Goal: Task Accomplishment & Management: Manage account settings

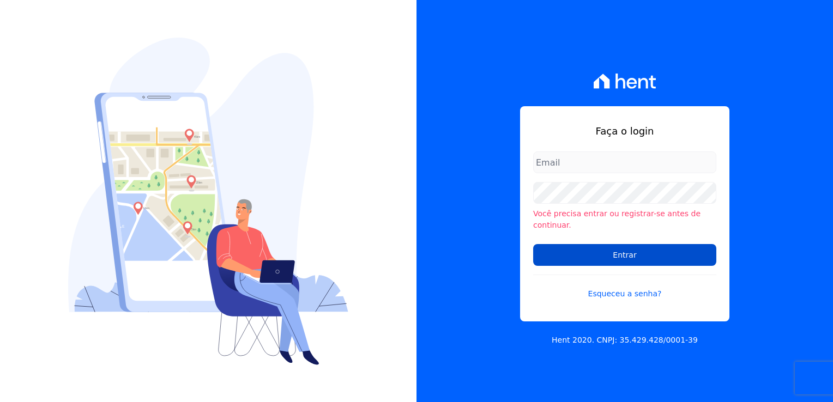
type input "michele.araujo@dc4.com.br"
click at [641, 259] on input "Entrar" at bounding box center [624, 255] width 183 height 22
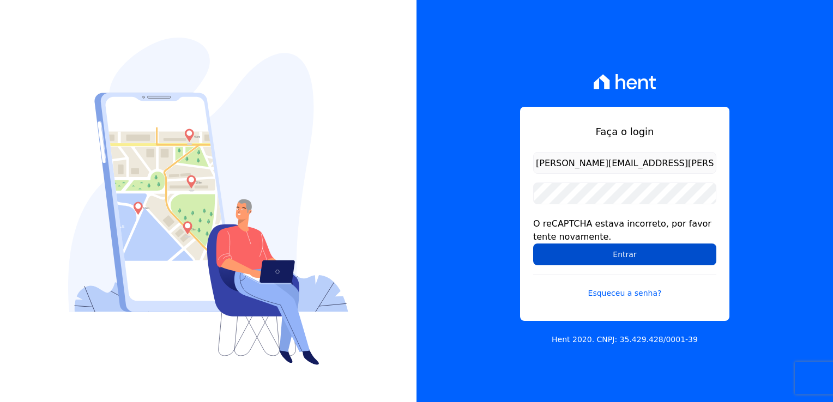
click at [623, 256] on input "Entrar" at bounding box center [624, 255] width 183 height 22
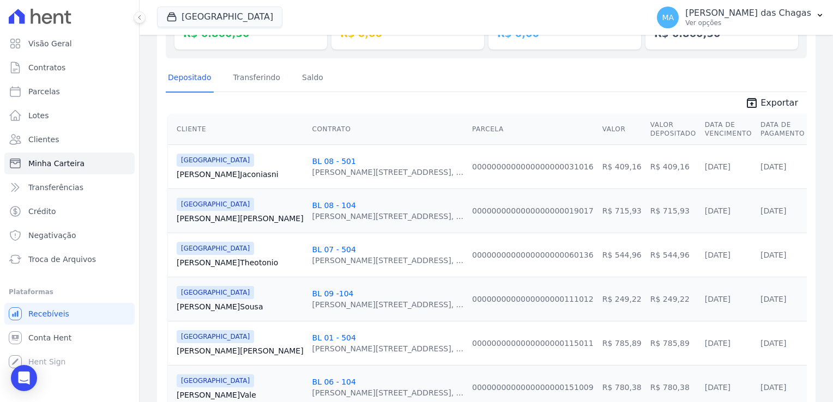
scroll to position [164, 0]
click at [61, 339] on span "Conta Hent" at bounding box center [49, 338] width 43 height 11
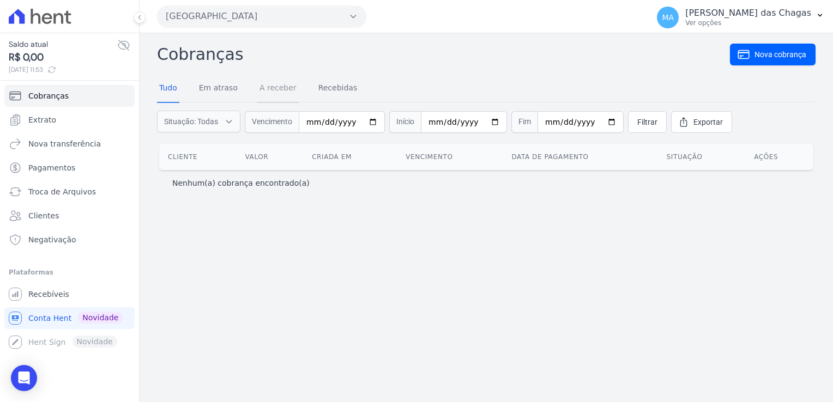
click at [263, 97] on link "A receber" at bounding box center [277, 89] width 41 height 28
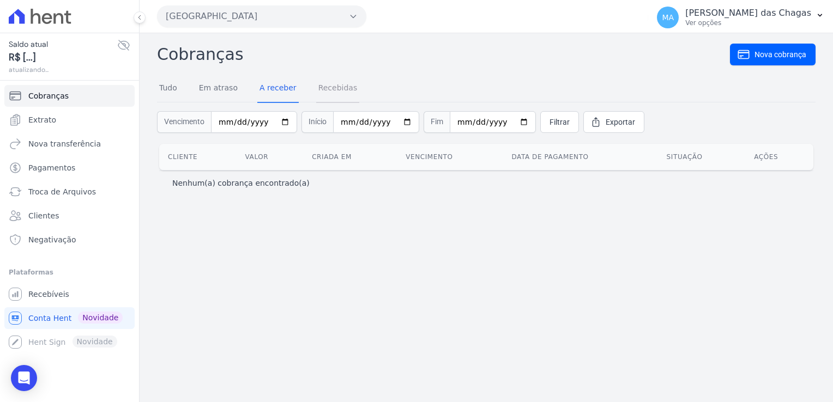
click at [334, 94] on link "Recebidas" at bounding box center [338, 89] width 44 height 28
click at [155, 95] on div "Cobranças Nova cobrança Tudo Em atraso A receber Recebidas Vencimento Início Fi…" at bounding box center [487, 217] width 694 height 369
click at [167, 91] on link "Tudo" at bounding box center [168, 89] width 22 height 28
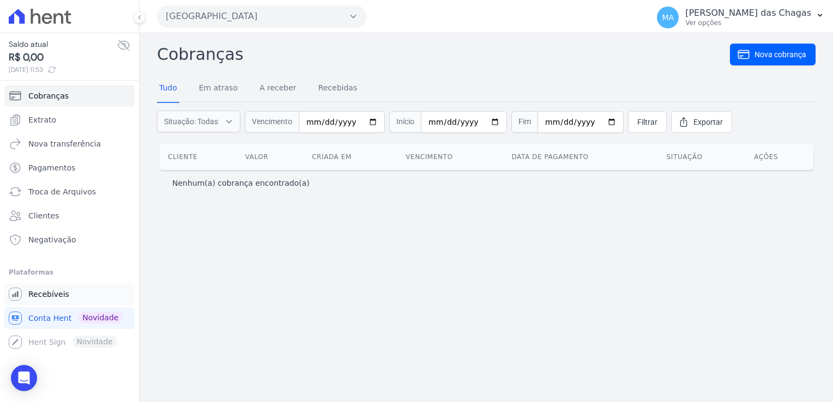
click at [34, 302] on link "Recebíveis" at bounding box center [69, 295] width 130 height 22
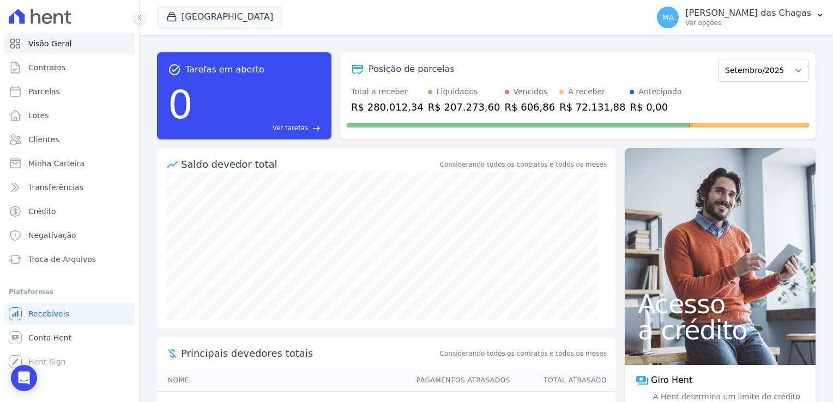
click at [61, 300] on li "Plataformas Você não possui Hent Sign ativado. Para saber mais, fale com a equi…" at bounding box center [70, 329] width 122 height 87
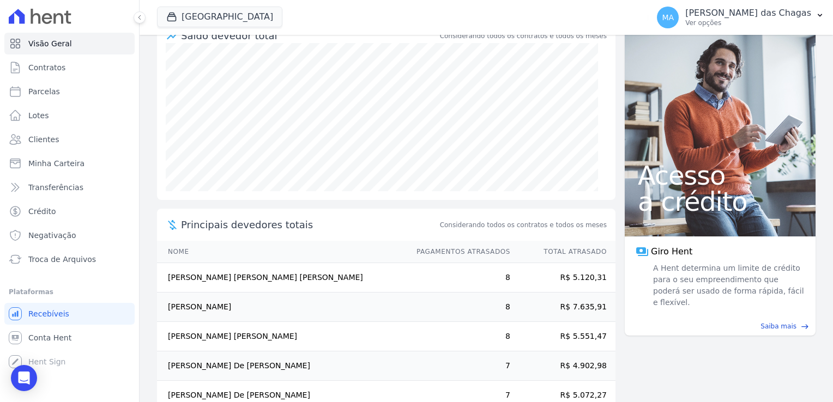
scroll to position [153, 0]
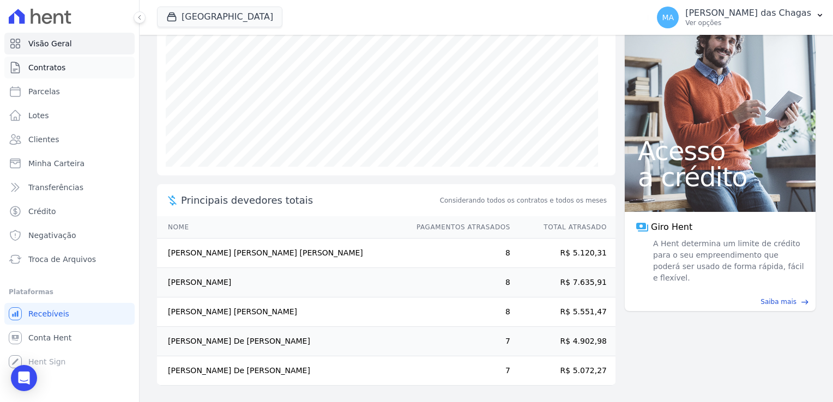
click at [51, 70] on span "Contratos" at bounding box center [46, 67] width 37 height 11
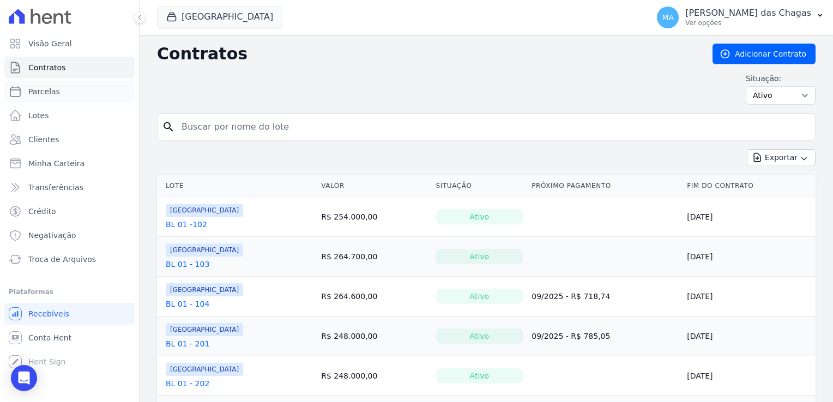
click at [51, 89] on span "Parcelas" at bounding box center [44, 91] width 32 height 11
click at [39, 95] on span "Parcelas" at bounding box center [44, 91] width 32 height 11
click at [53, 160] on span "Minha Carteira" at bounding box center [56, 163] width 56 height 11
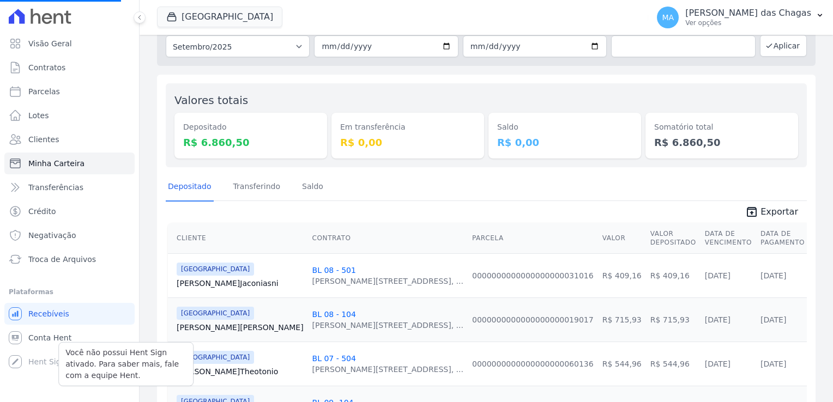
scroll to position [109, 0]
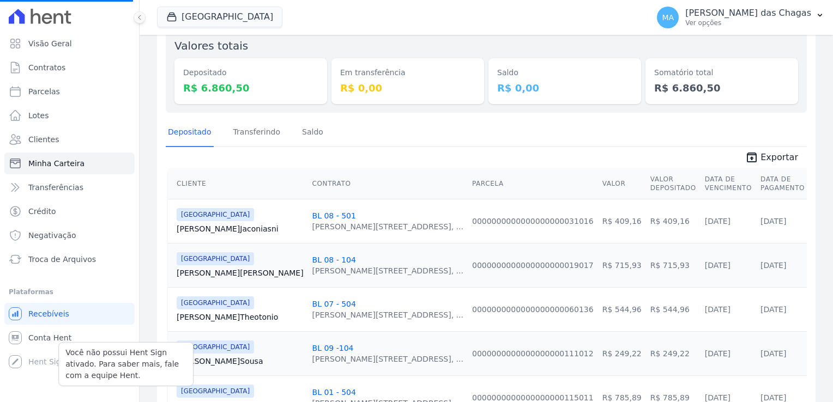
select select
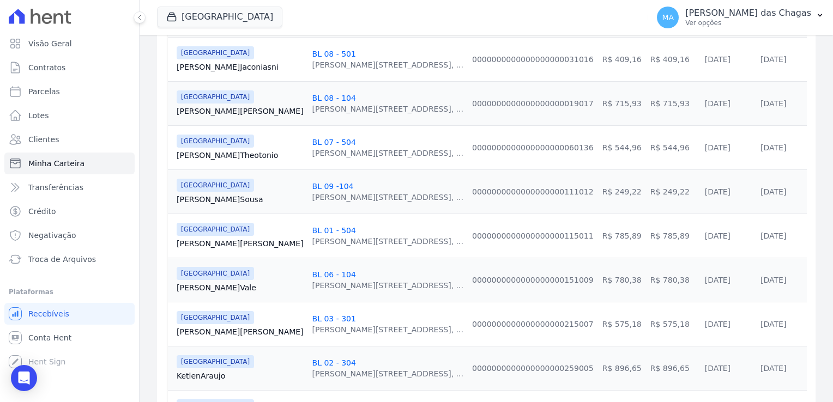
scroll to position [273, 0]
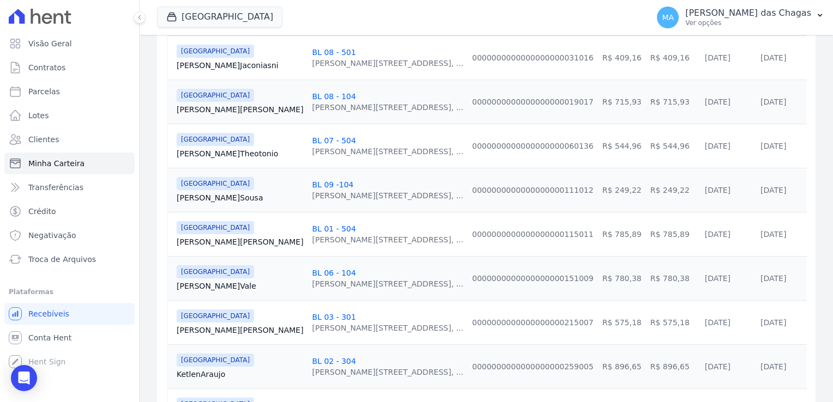
select select
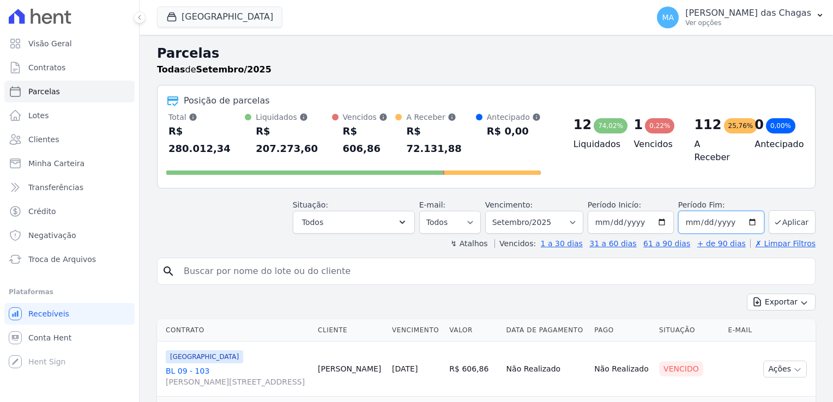
click at [690, 211] on input "2025-09-30" at bounding box center [721, 222] width 86 height 23
type input "[DATE]"
click at [779, 211] on button "Aplicar" at bounding box center [792, 222] width 47 height 23
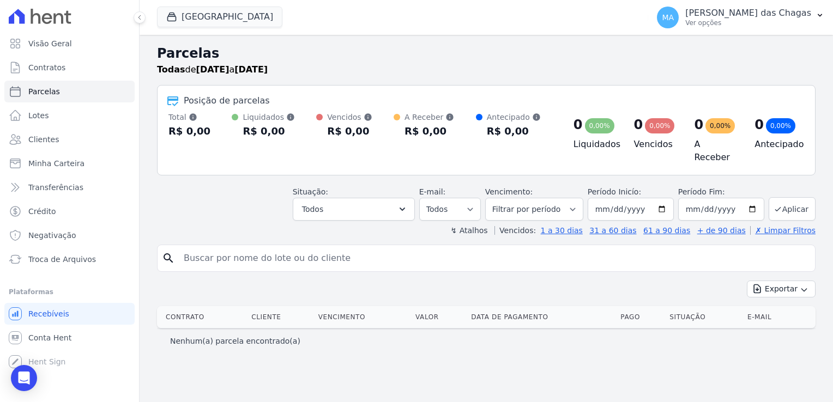
select select
click at [376, 204] on button "Todos" at bounding box center [354, 209] width 122 height 23
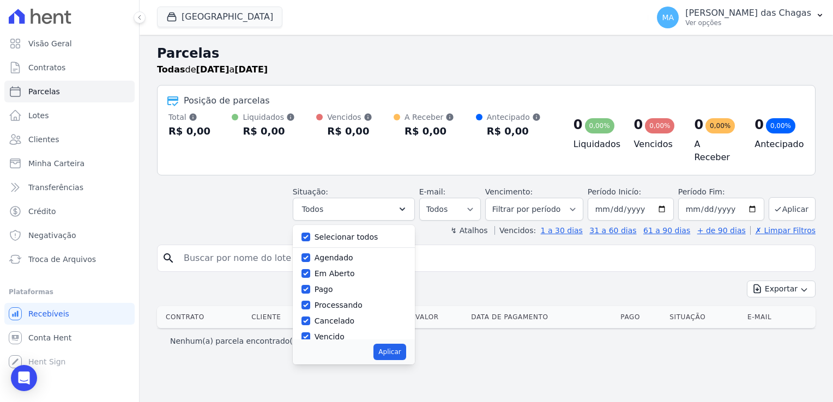
click at [376, 234] on label "Selecionar todos" at bounding box center [347, 237] width 64 height 9
click at [310, 234] on input "Selecionar todos" at bounding box center [306, 237] width 9 height 9
checkbox input "false"
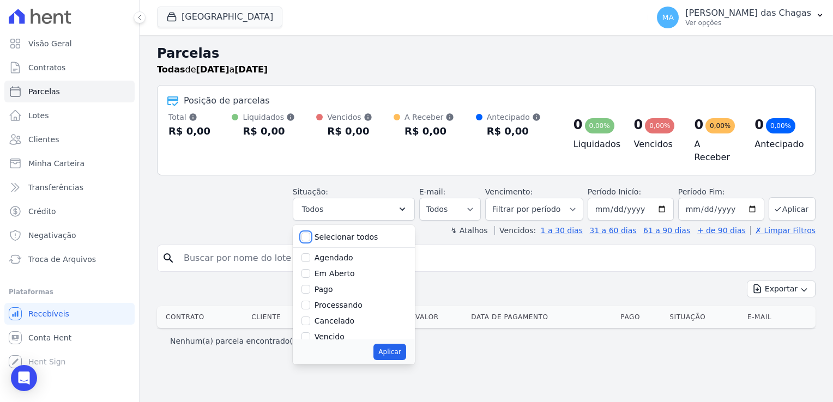
checkbox input "false"
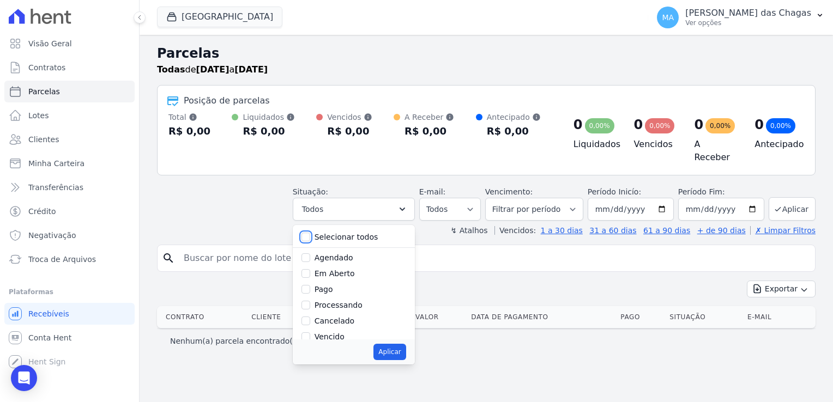
checkbox input "false"
click at [333, 286] on label "Pago" at bounding box center [324, 289] width 19 height 9
click at [310, 286] on input "Pago" at bounding box center [306, 289] width 9 height 9
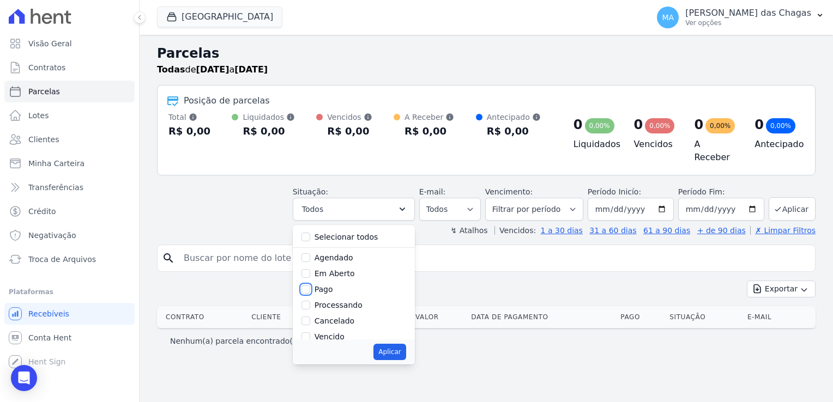
checkbox input "true"
click at [340, 301] on label "Processando" at bounding box center [339, 305] width 48 height 9
click at [310, 301] on input "Processando" at bounding box center [306, 305] width 9 height 9
checkbox input "true"
click at [406, 352] on button "Aplicar" at bounding box center [390, 352] width 32 height 16
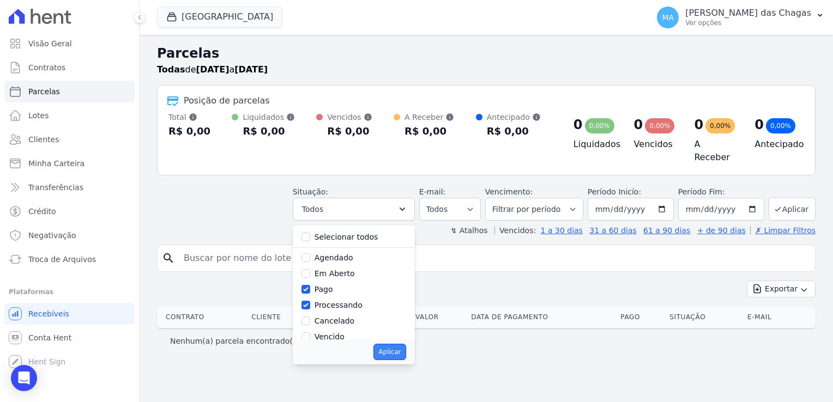
select select "paid"
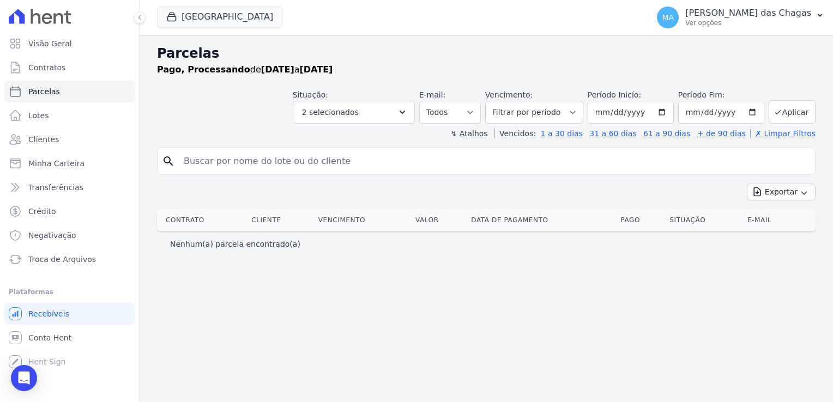
select select
click at [716, 116] on input "[DATE]" at bounding box center [721, 112] width 86 height 23
type input "[DATE]"
click at [711, 171] on input "search" at bounding box center [494, 162] width 634 height 22
click at [808, 107] on button "Aplicar" at bounding box center [792, 111] width 47 height 23
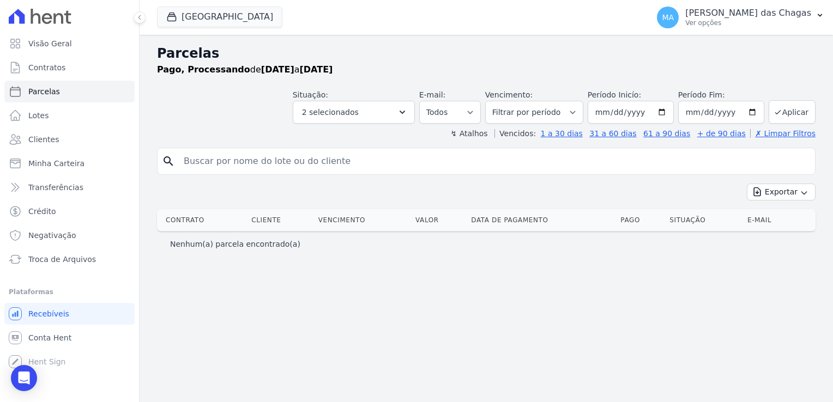
select select
click at [583, 136] on link "1 a 30 dias" at bounding box center [562, 133] width 42 height 9
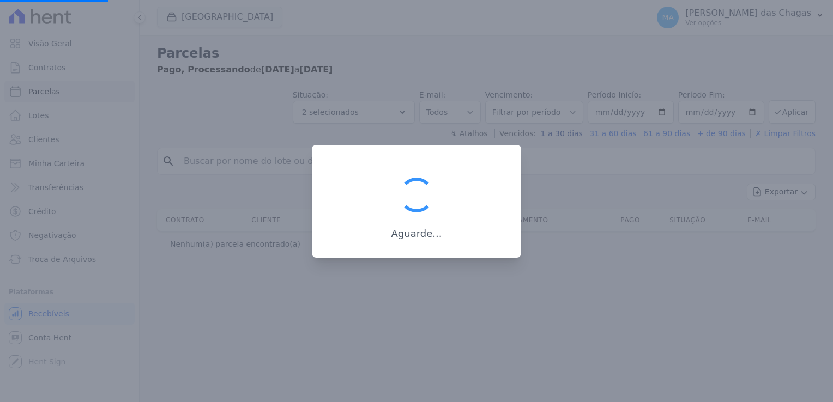
select select
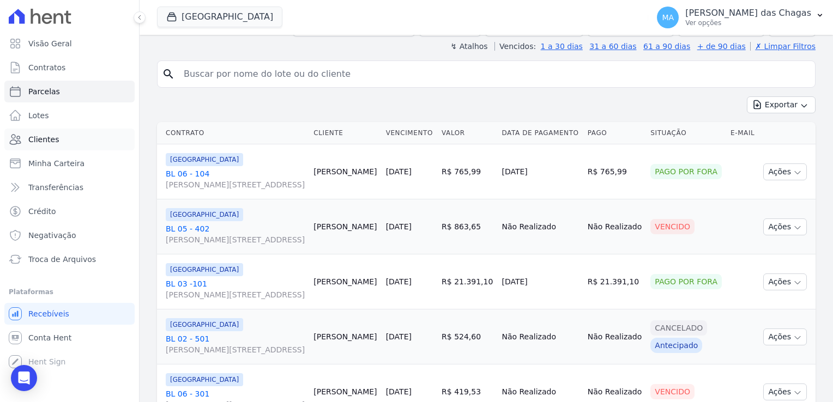
scroll to position [55, 0]
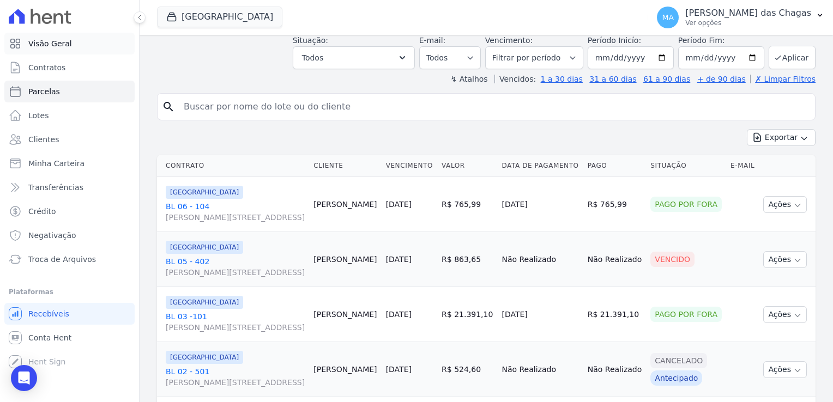
click at [43, 51] on link "Visão Geral" at bounding box center [69, 44] width 130 height 22
